Goal: Navigation & Orientation: Find specific page/section

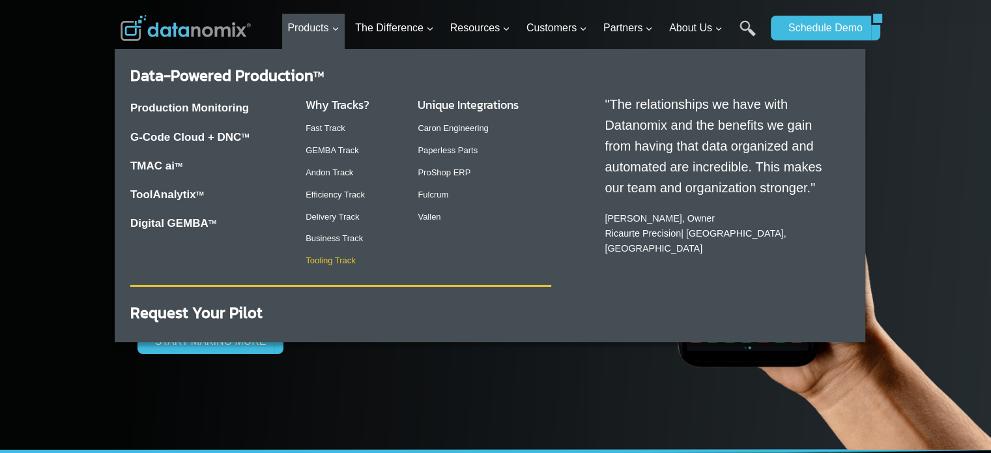
click at [326, 257] on link "Tooling Track" at bounding box center [331, 260] width 50 height 10
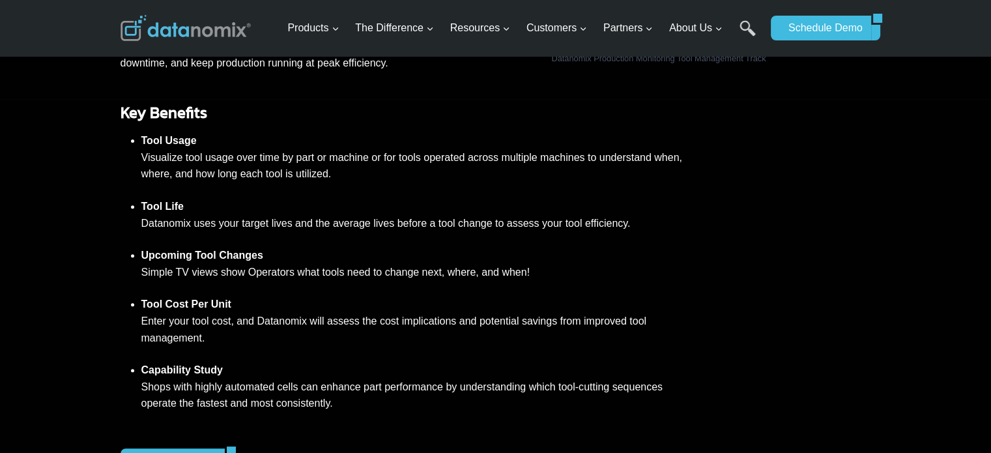
scroll to position [195, 0]
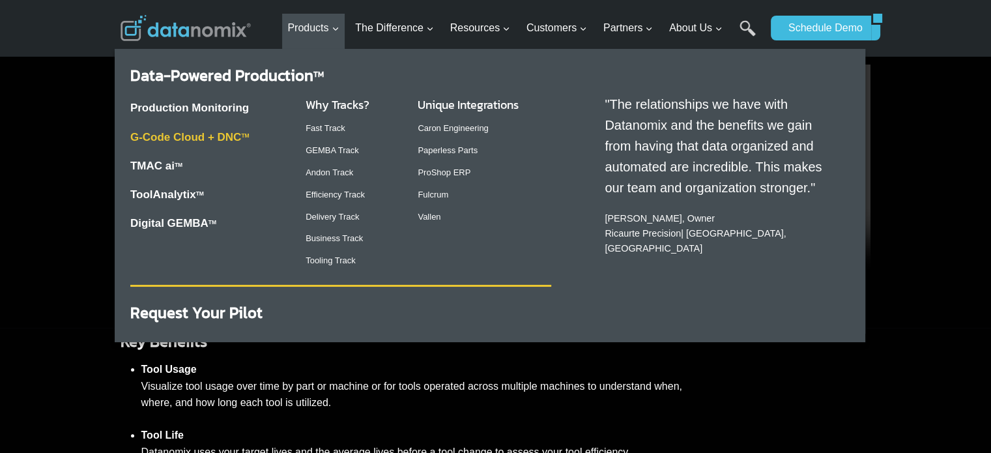
click at [200, 136] on link "G-Code Cloud + DNC TM" at bounding box center [189, 137] width 119 height 12
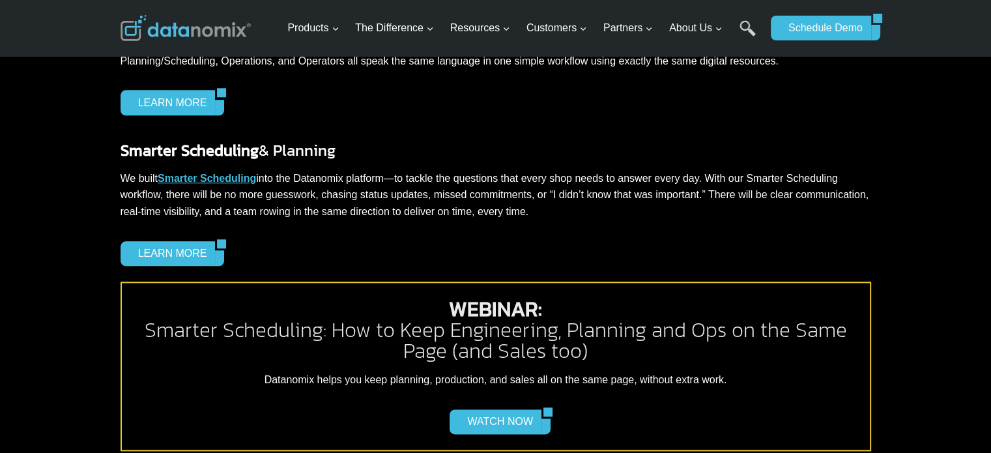
scroll to position [1499, 0]
